Goal: Use online tool/utility: Utilize a website feature to perform a specific function

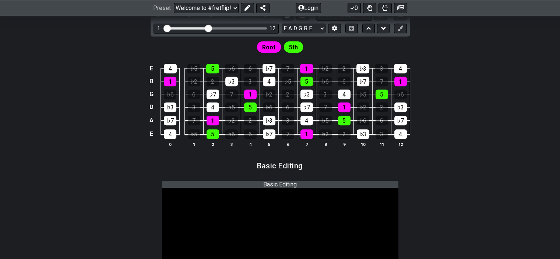
scroll to position [331, 0]
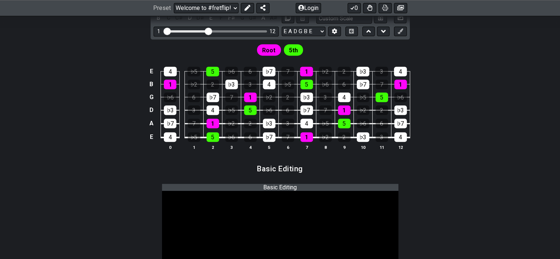
click at [272, 46] on span "Root" at bounding box center [268, 50] width 13 height 11
click at [291, 47] on span "5th" at bounding box center [293, 50] width 9 height 11
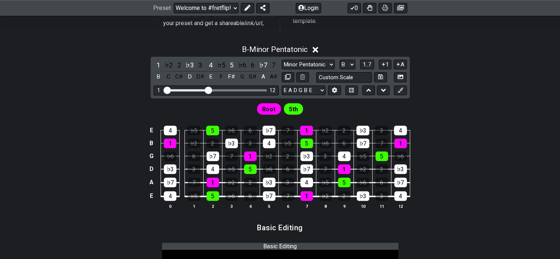
scroll to position [270, 0]
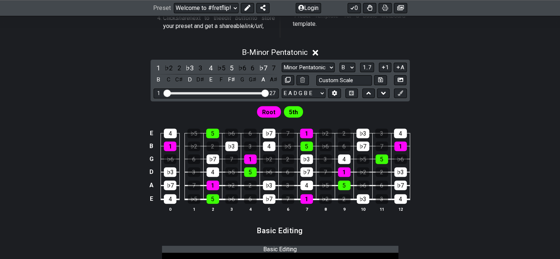
drag, startPoint x: 208, startPoint y: 92, endPoint x: 274, endPoint y: 96, distance: 65.6
click at [268, 92] on input "Visible fret range" at bounding box center [216, 92] width 105 height 0
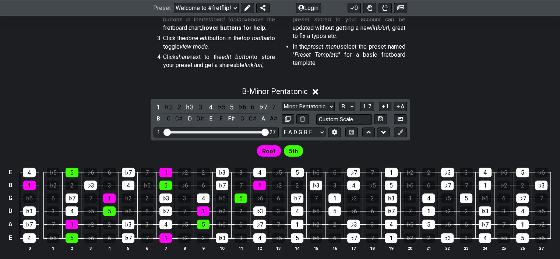
scroll to position [231, 0]
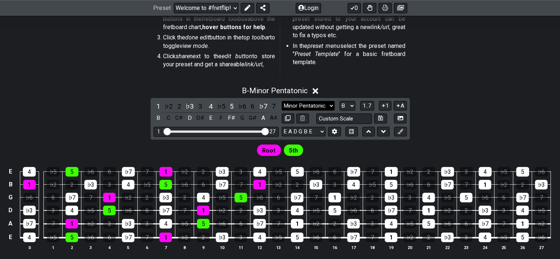
click at [323, 105] on select "Minor Pentatonic Root Minor Pentatonic Major Pentatonic Minor Blues Major Blues…" at bounding box center [308, 106] width 53 height 10
click at [282, 101] on select "Minor Pentatonic Root Minor Pentatonic Major Pentatonic Minor Blues Major Blues…" at bounding box center [308, 106] width 53 height 10
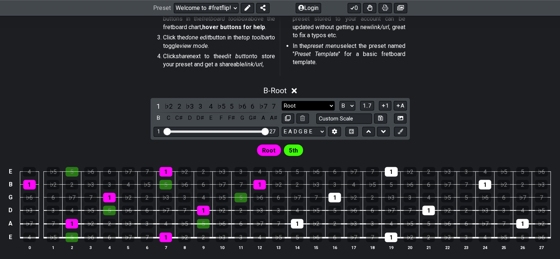
click at [328, 108] on select "Minor Pentatonic Root Minor Pentatonic Major Pentatonic Minor Blues Major Blues…" at bounding box center [308, 106] width 53 height 10
select select "Minor Blues"
click at [282, 101] on select "Minor Pentatonic Root Minor Pentatonic Major Pentatonic Minor Blues Major Blues…" at bounding box center [308, 106] width 53 height 10
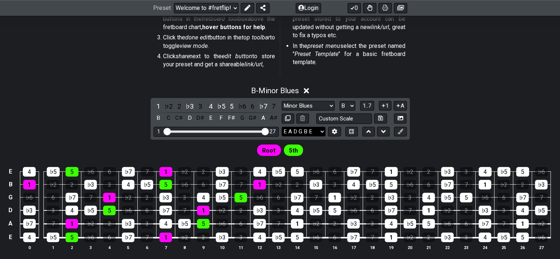
click at [318, 132] on select "E A D G B E F♯ B E A D G B E E A D G B E B E A D F♯ B A D G C E A D A D G B E E…" at bounding box center [304, 132] width 44 height 10
select select "D A D G A D"
click at [282, 127] on select "E A D G B E F♯ B E A D G B E E A D G B E B E A D F♯ B A D G C E A D A D G B E E…" at bounding box center [304, 132] width 44 height 10
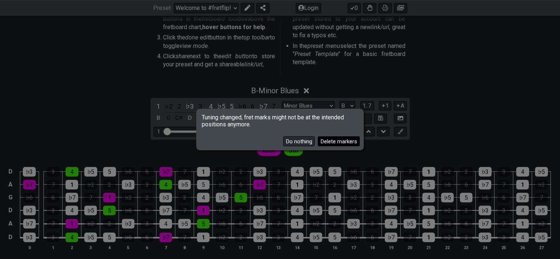
click at [329, 142] on button "Delete markers" at bounding box center [339, 141] width 42 height 10
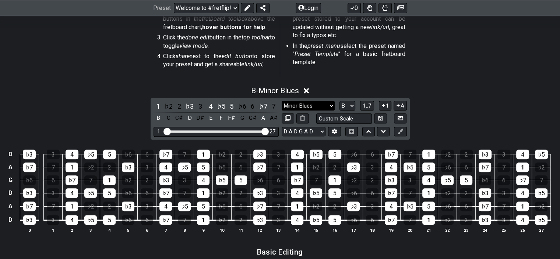
click at [331, 104] on select "Minor Pentatonic Root Minor Pentatonic Major Pentatonic Minor Blues Major Blues…" at bounding box center [308, 106] width 53 height 10
click at [282, 101] on select "Minor Pentatonic Root Minor Pentatonic Major Pentatonic Minor Blues Major Blues…" at bounding box center [308, 106] width 53 height 10
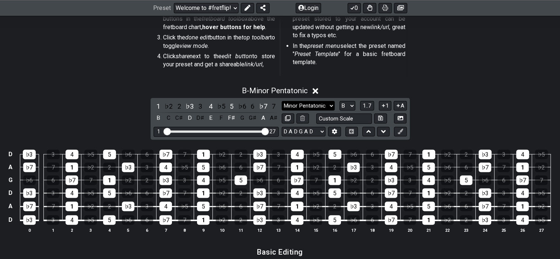
click at [323, 106] on select "Minor Pentatonic Root Minor Pentatonic Major Pentatonic Minor Blues Major Blues…" at bounding box center [308, 106] width 53 height 10
select select "Minor Blues"
click at [282, 101] on select "Minor Pentatonic Root Minor Pentatonic Major Pentatonic Minor Blues Major Blues…" at bounding box center [308, 106] width 53 height 10
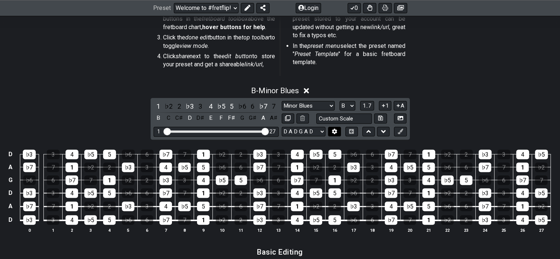
scroll to position [0, 0]
